Goal: Task Accomplishment & Management: Manage account settings

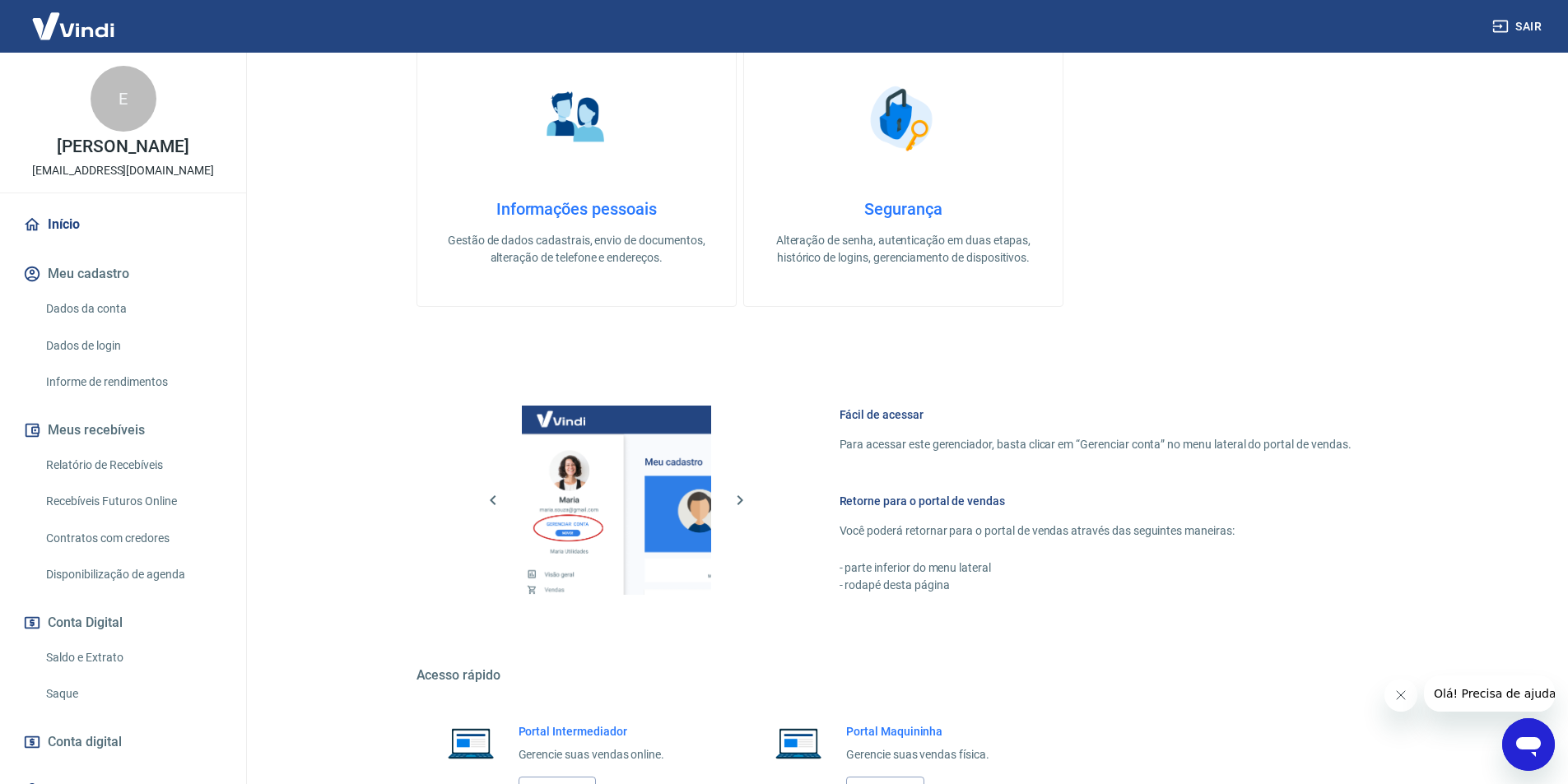
scroll to position [627, 0]
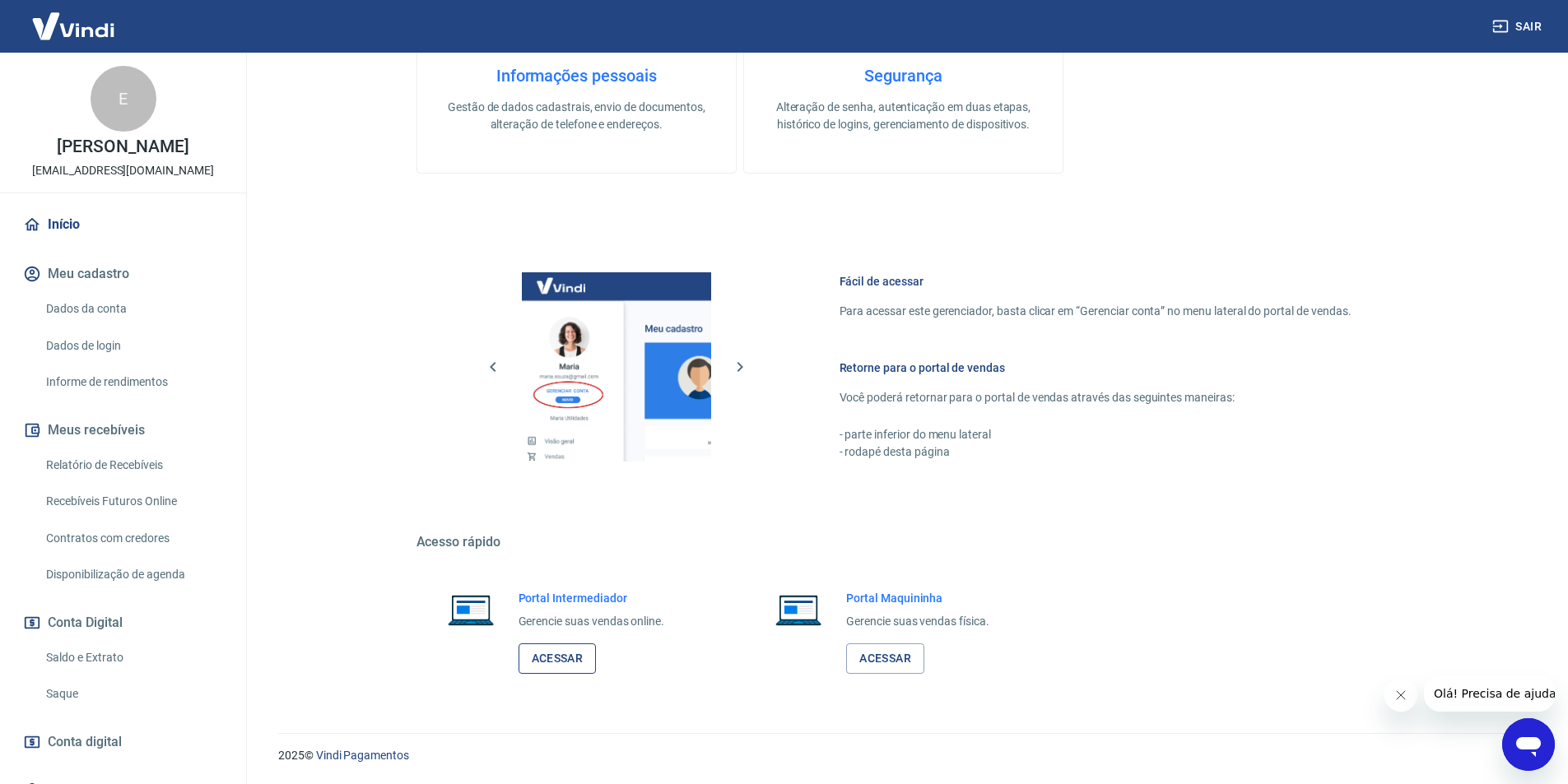
click at [593, 648] on link "Acessar" at bounding box center [557, 659] width 78 height 30
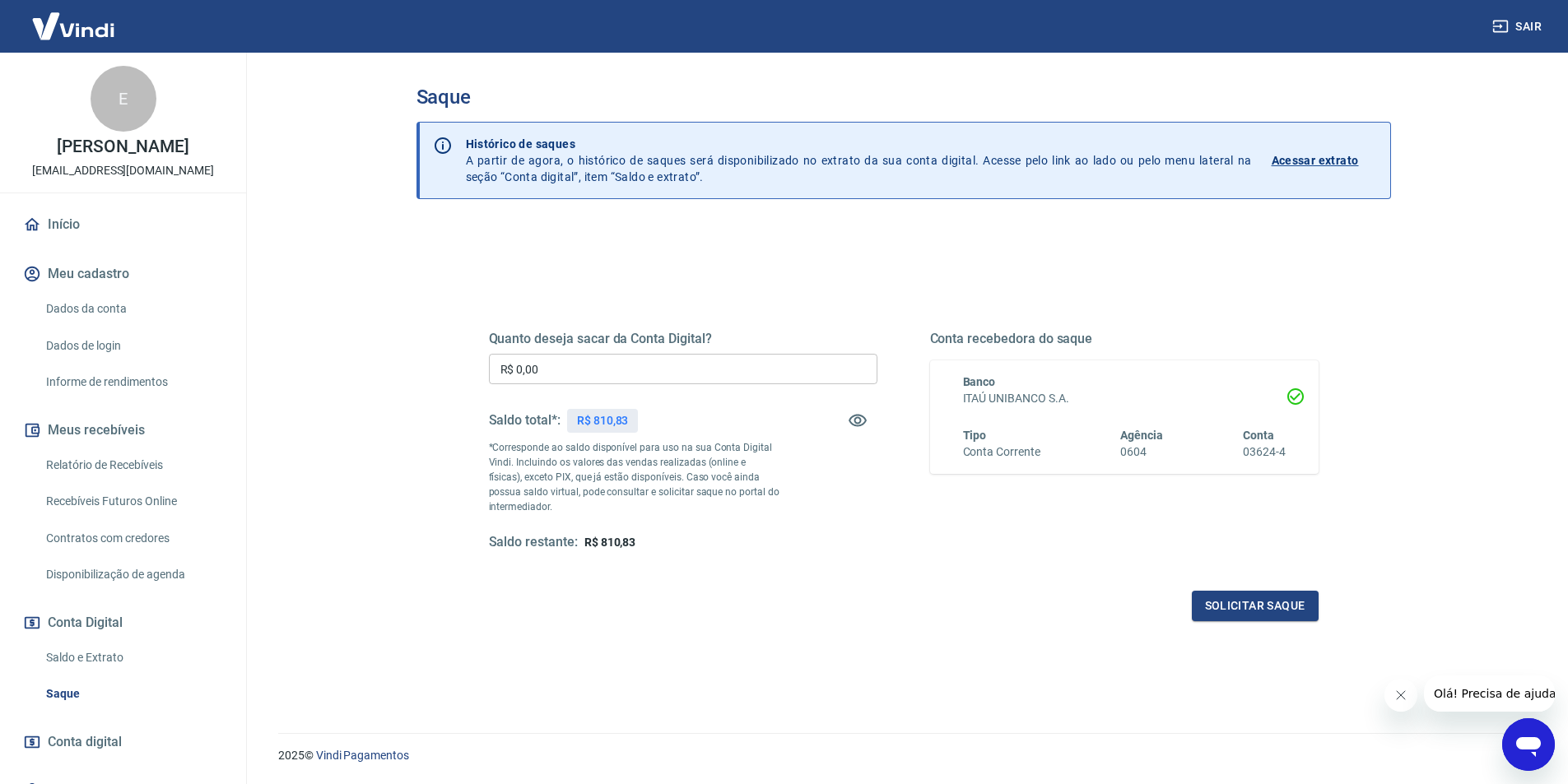
click at [632, 367] on input "R$ 0,00" at bounding box center [683, 369] width 388 height 30
type input "R$ 800,00"
click at [1271, 614] on button "Solicitar saque" at bounding box center [1255, 606] width 127 height 30
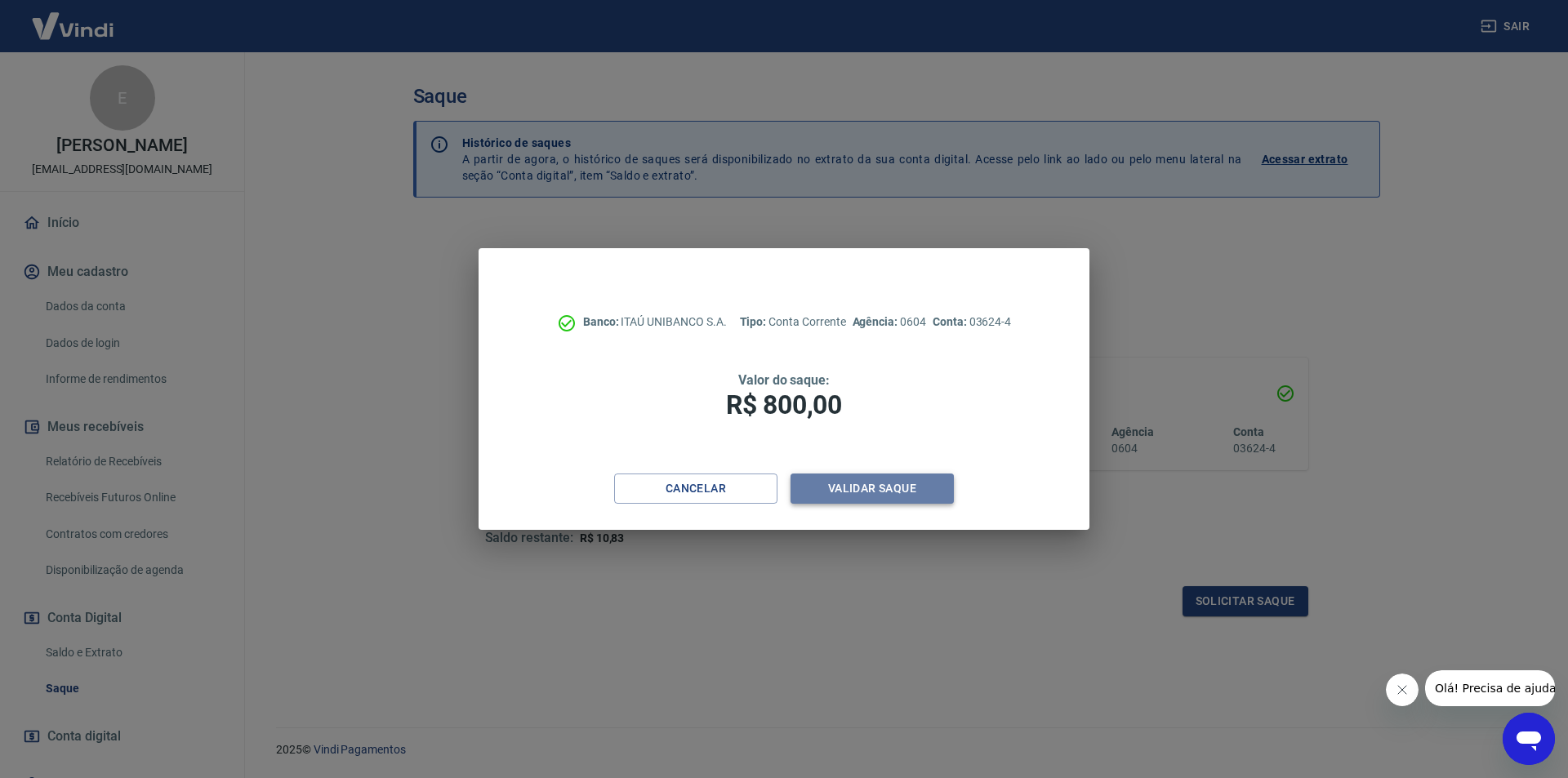
click at [878, 499] on button "Validar saque" at bounding box center [871, 489] width 163 height 30
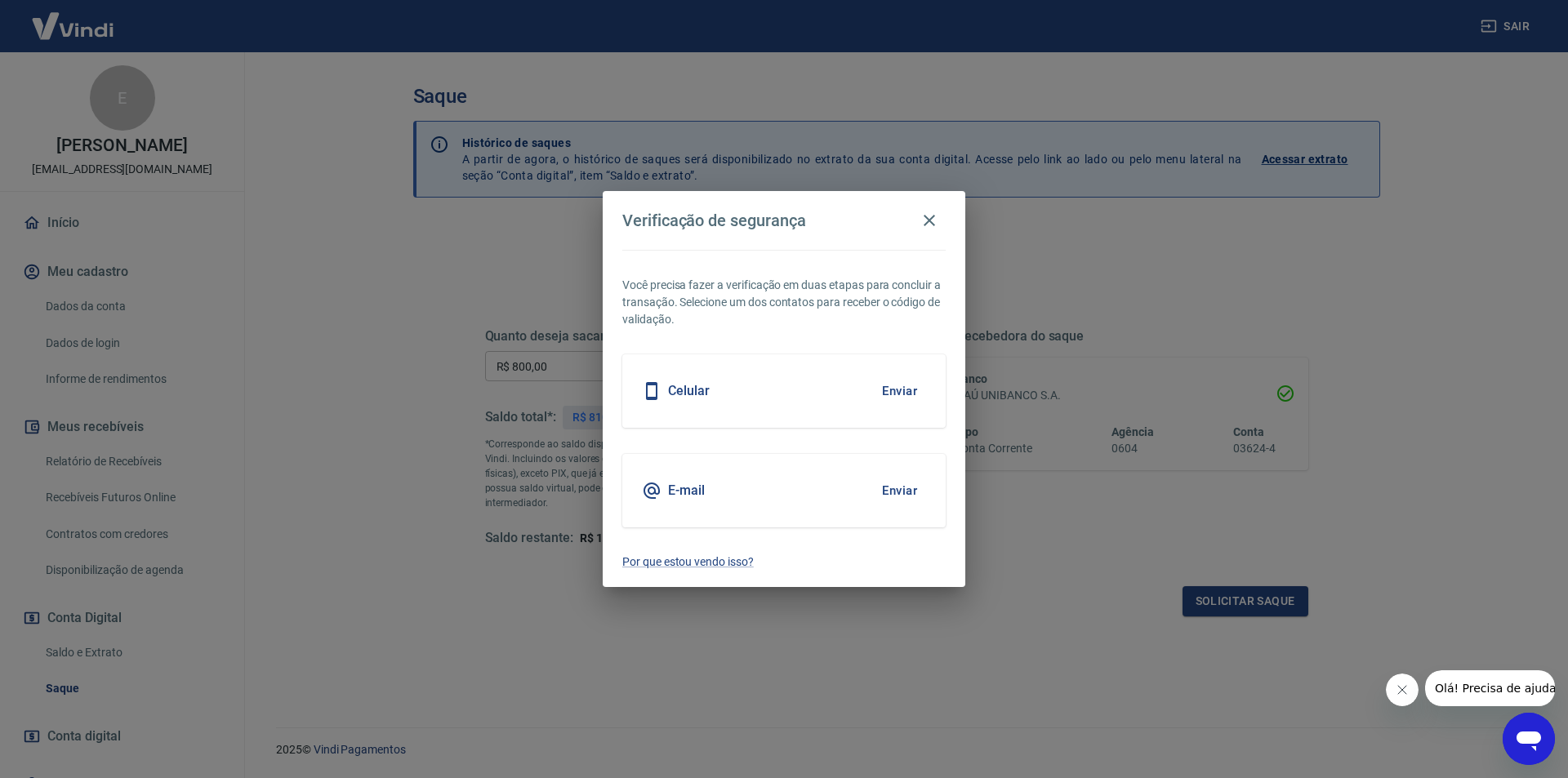
click at [900, 513] on div "E-mail Enviar" at bounding box center [784, 491] width 323 height 74
click at [897, 493] on button "Enviar" at bounding box center [900, 491] width 53 height 34
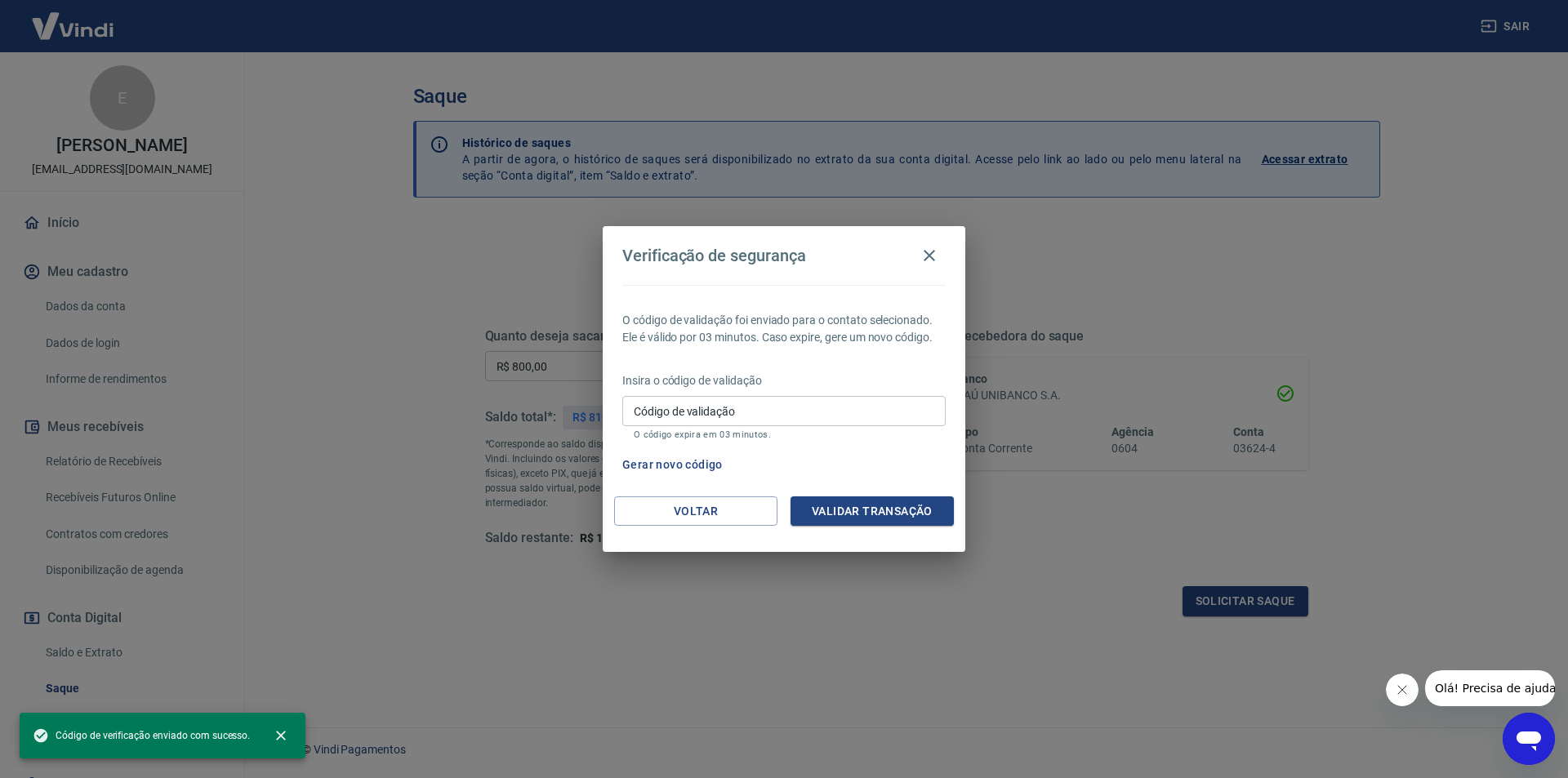
click at [735, 394] on div "Insira o código de validação Código de validação Código de validação O código e…" at bounding box center [784, 408] width 323 height 71
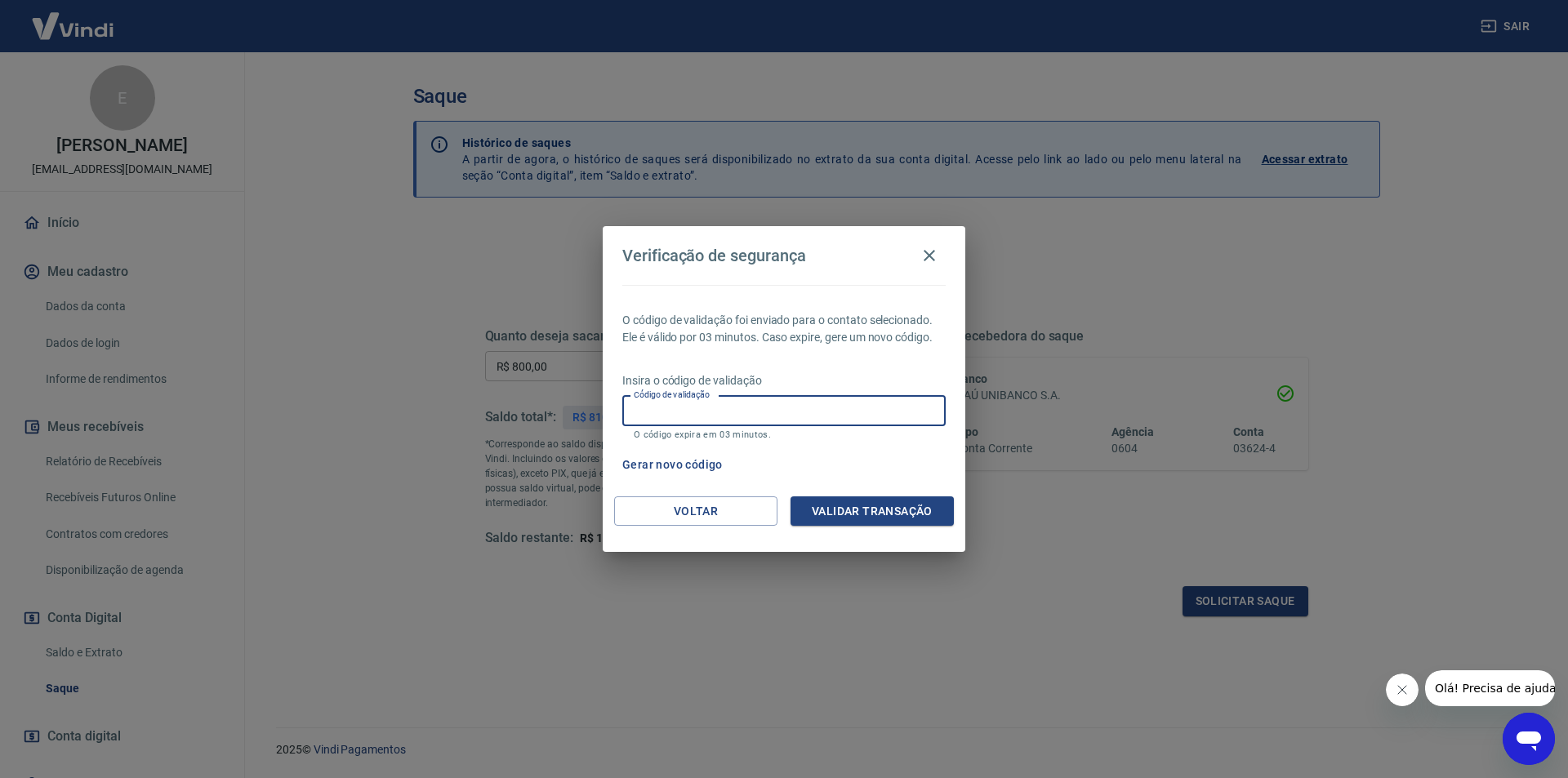
click at [769, 424] on input "Código de validação" at bounding box center [784, 411] width 323 height 30
paste input "580329"
type input "580329"
click at [899, 528] on div "Voltar Validar transação" at bounding box center [784, 524] width 363 height 56
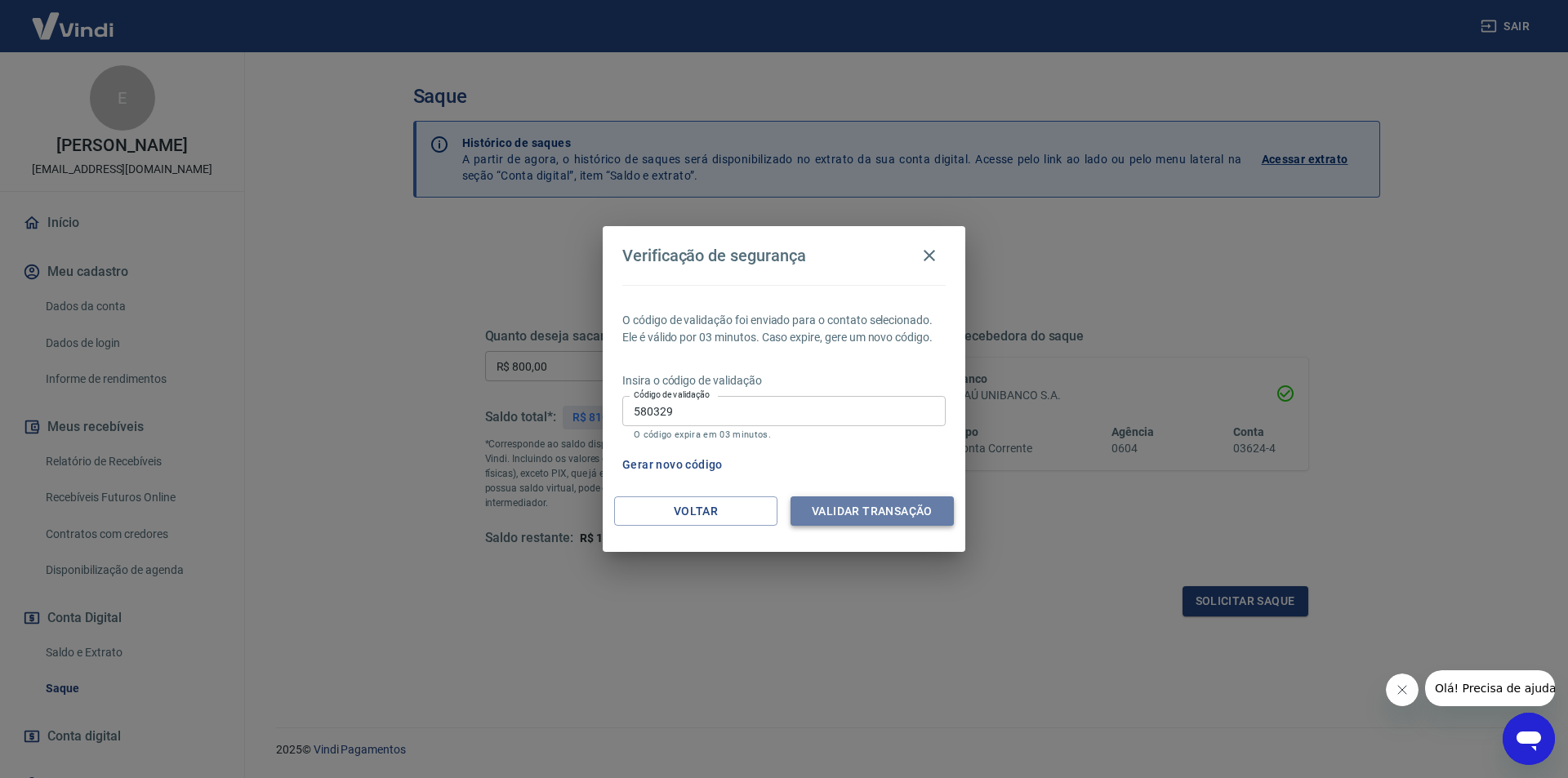
click at [895, 510] on button "Validar transação" at bounding box center [871, 511] width 163 height 30
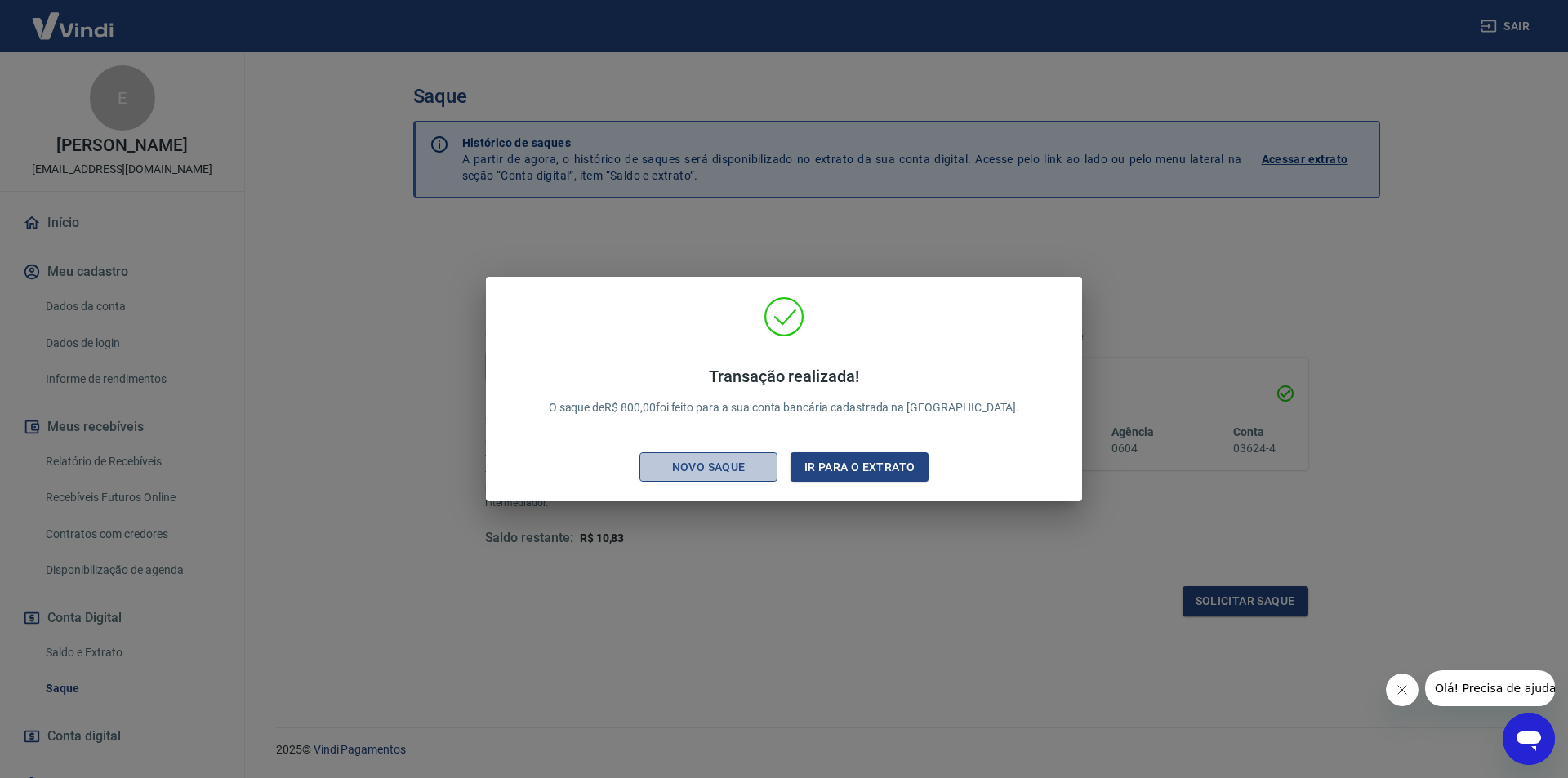
click at [680, 465] on div "Novo saque" at bounding box center [708, 467] width 113 height 20
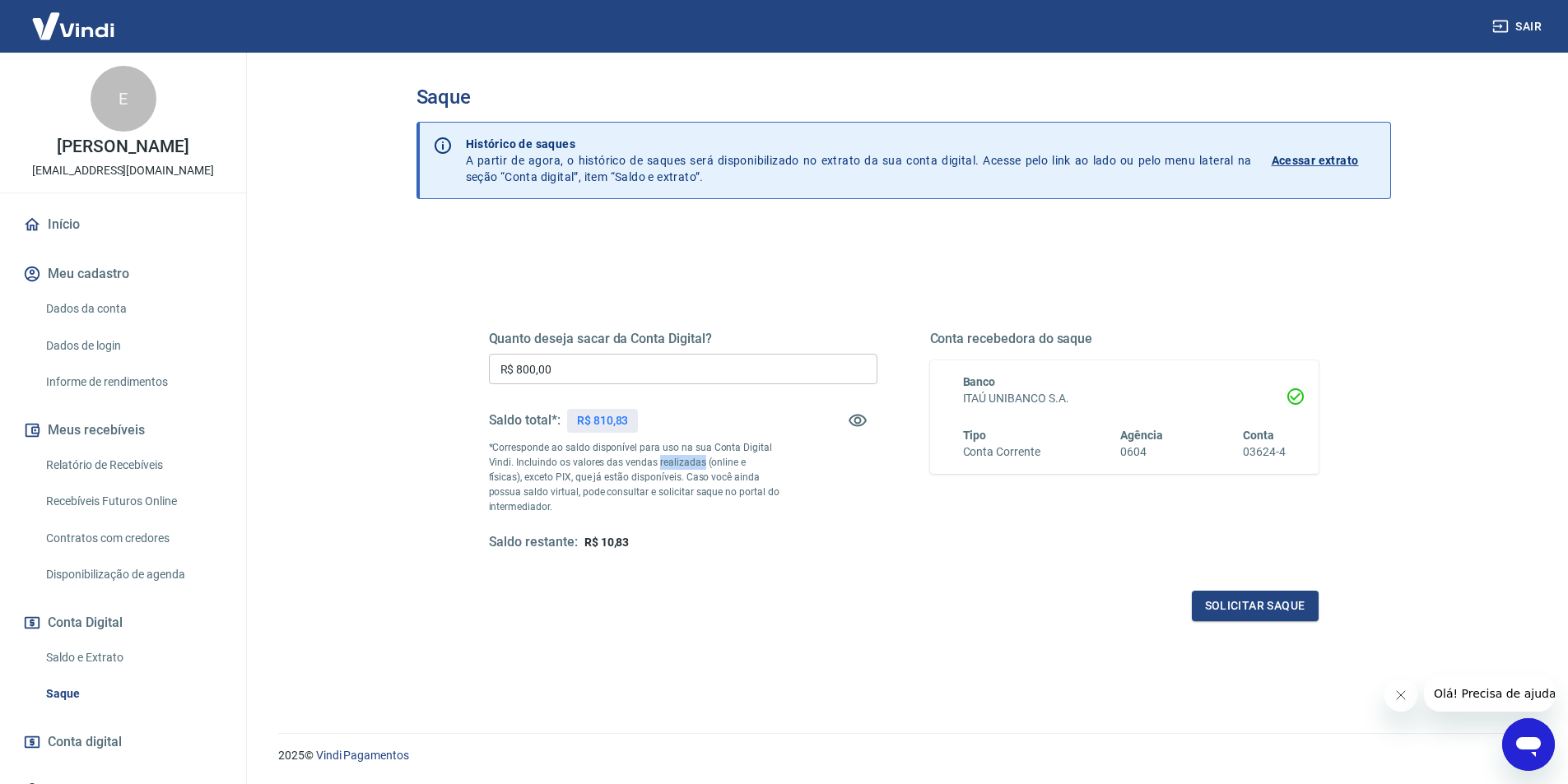
click at [686, 469] on p "*Corresponde ao saldo disponível para uso na sua Conta Digital Vindi. Incluindo…" at bounding box center [635, 477] width 291 height 74
